Goal: Task Accomplishment & Management: Manage account settings

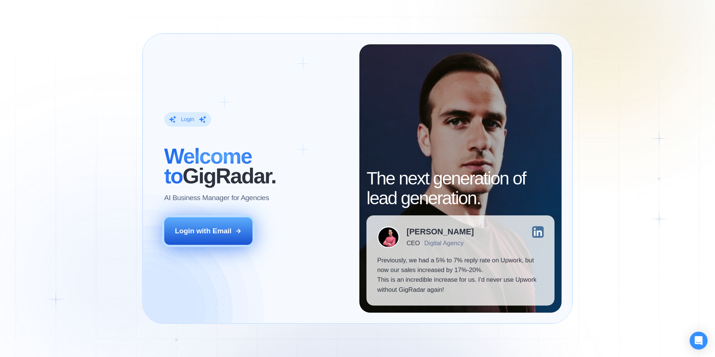
click at [229, 237] on button "Login with Email" at bounding box center [208, 231] width 89 height 28
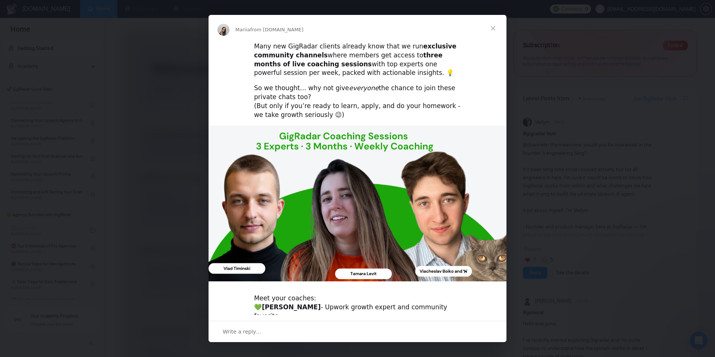
click at [492, 30] on span "Close" at bounding box center [492, 28] width 27 height 27
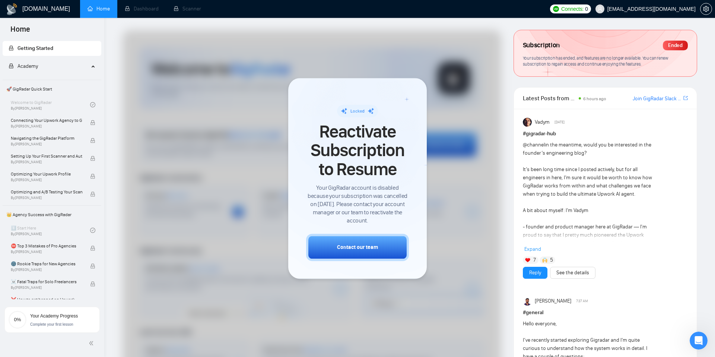
click at [441, 101] on div at bounding box center [311, 220] width 378 height 381
click at [704, 7] on icon "setting" at bounding box center [706, 9] width 6 height 6
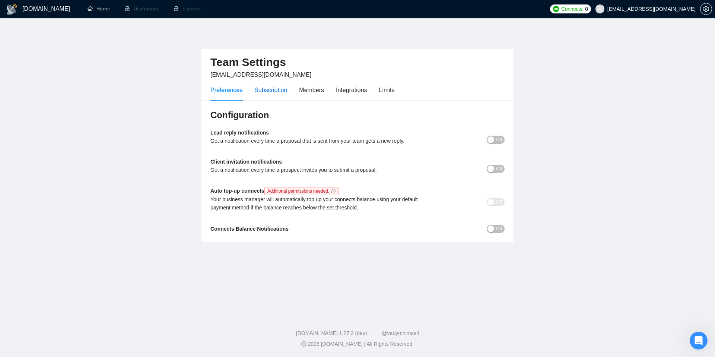
click at [281, 92] on div "Subscription" at bounding box center [270, 89] width 33 height 9
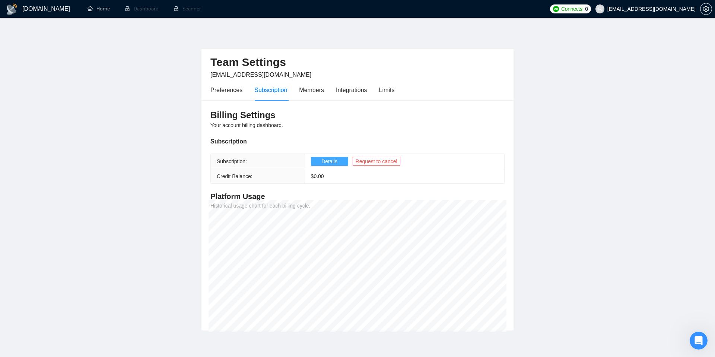
click at [331, 159] on span "Details" at bounding box center [329, 161] width 16 height 8
